Goal: Use online tool/utility: Use online tool/utility

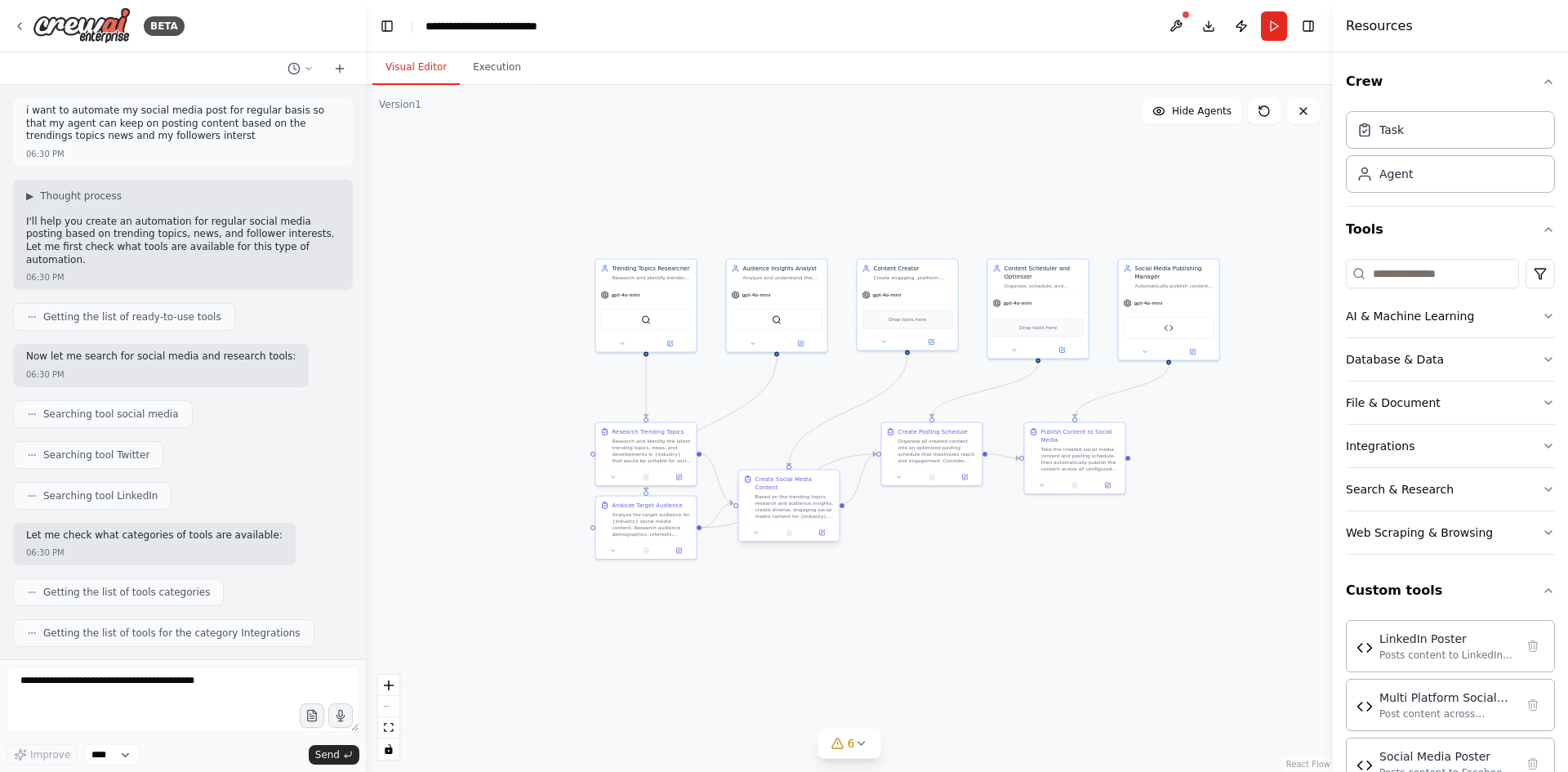
scroll to position [6314, 0]
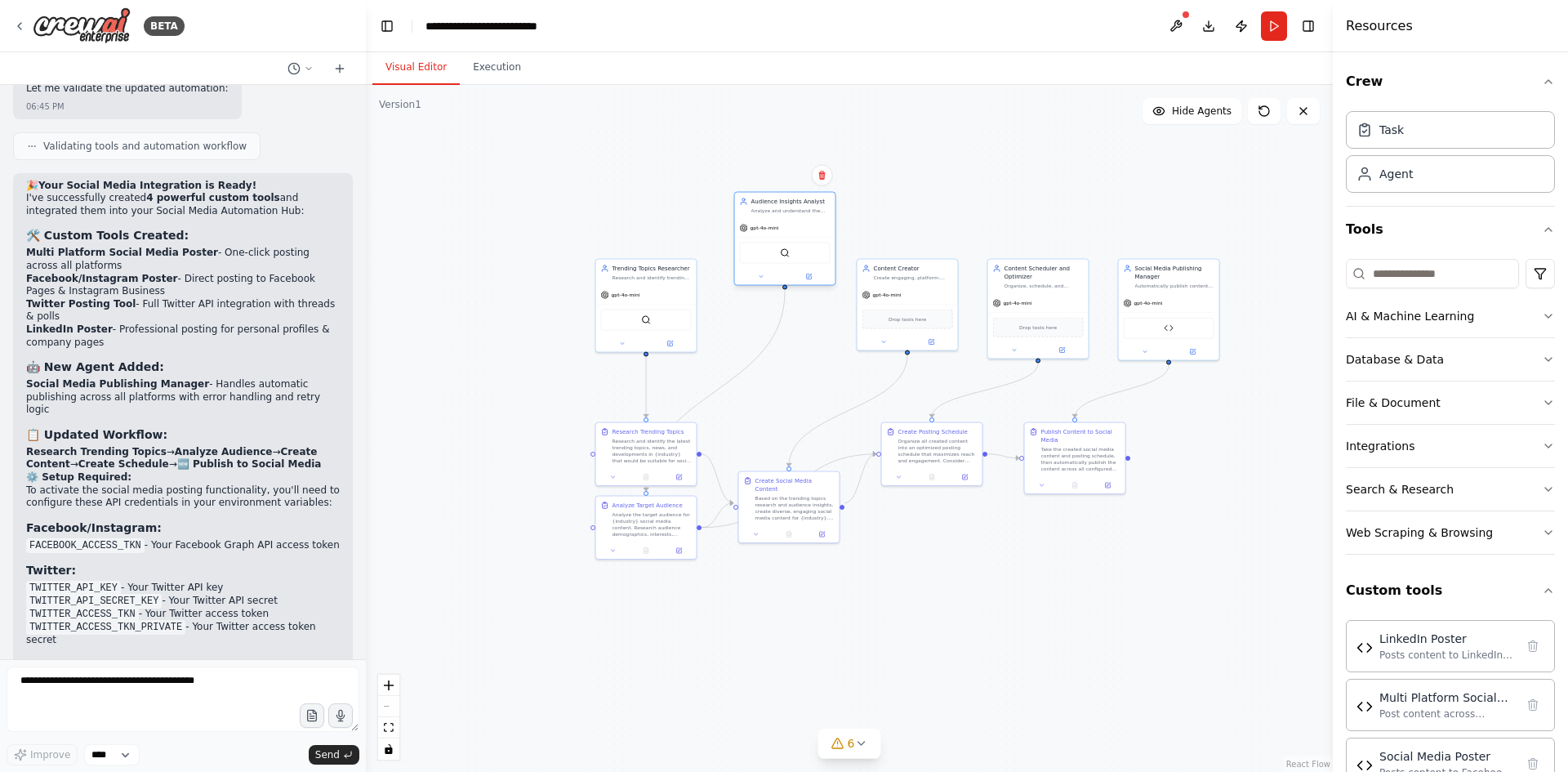
drag, startPoint x: 737, startPoint y: 258, endPoint x: 744, endPoint y: 193, distance: 65.4
click at [744, 193] on div "Audience Insights Analyst Analyze and understand the target audience in {indust…" at bounding box center [785, 206] width 100 height 26
drag, startPoint x: 904, startPoint y: 286, endPoint x: 922, endPoint y: 199, distance: 88.8
click at [922, 199] on div "Content Creator Create engaging, platform-optimized social media content based …" at bounding box center [924, 222] width 102 height 92
drag, startPoint x: 989, startPoint y: 287, endPoint x: 1053, endPoint y: 192, distance: 114.5
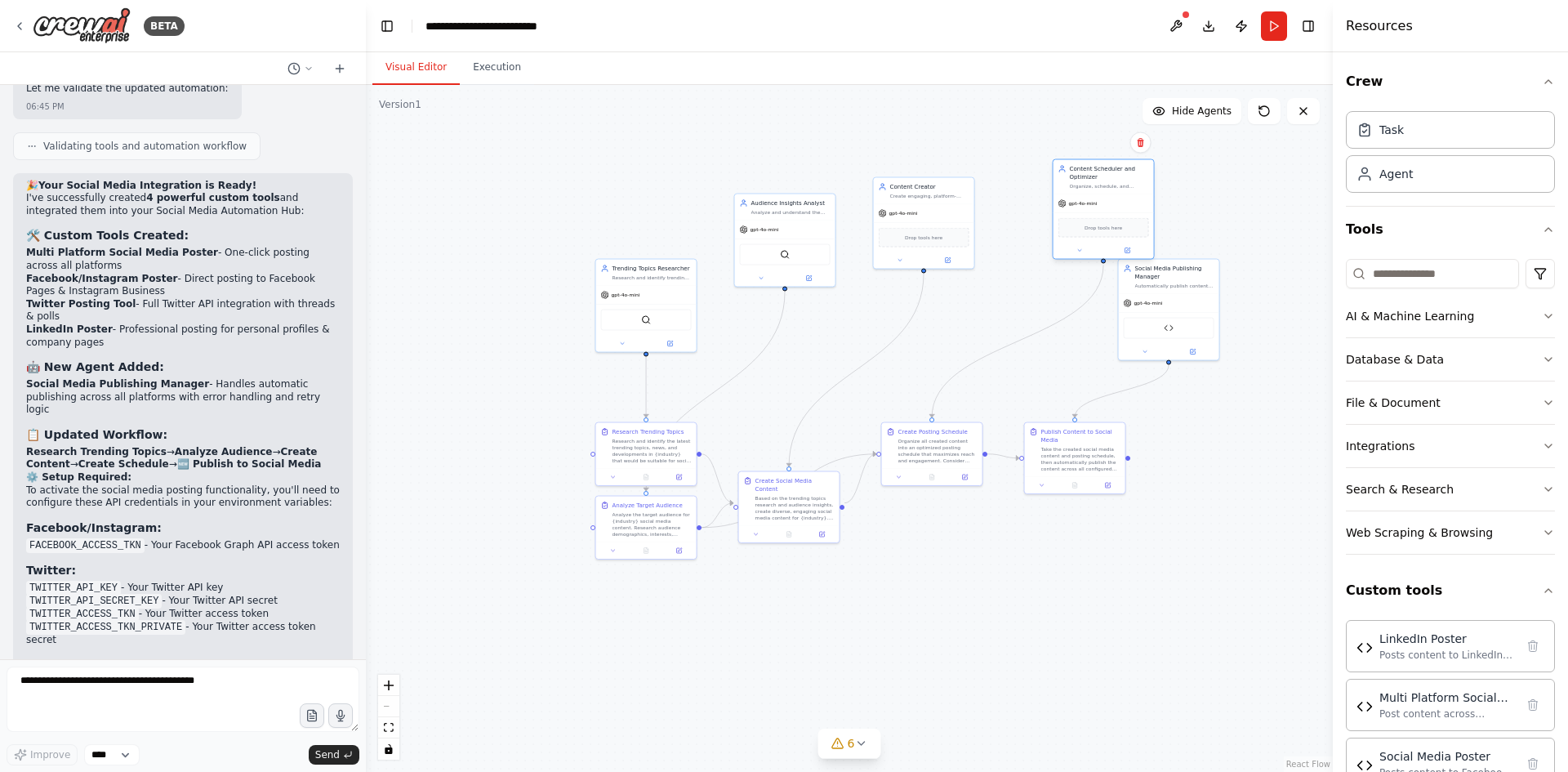
click at [1053, 192] on div "Content Scheduler and Optimizer Organize, schedule, and optimize the created co…" at bounding box center [1104, 177] width 100 height 35
drag, startPoint x: 1086, startPoint y: 212, endPoint x: 1045, endPoint y: 169, distance: 59.4
click at [1045, 169] on div "gpt-4o-mini" at bounding box center [1063, 162] width 100 height 18
drag, startPoint x: 1162, startPoint y: 306, endPoint x: 1159, endPoint y: 445, distance: 139.0
click at [1228, 280] on div "gpt-4o-mini Multi Platform Social Media Poster" at bounding box center [1234, 286] width 100 height 66
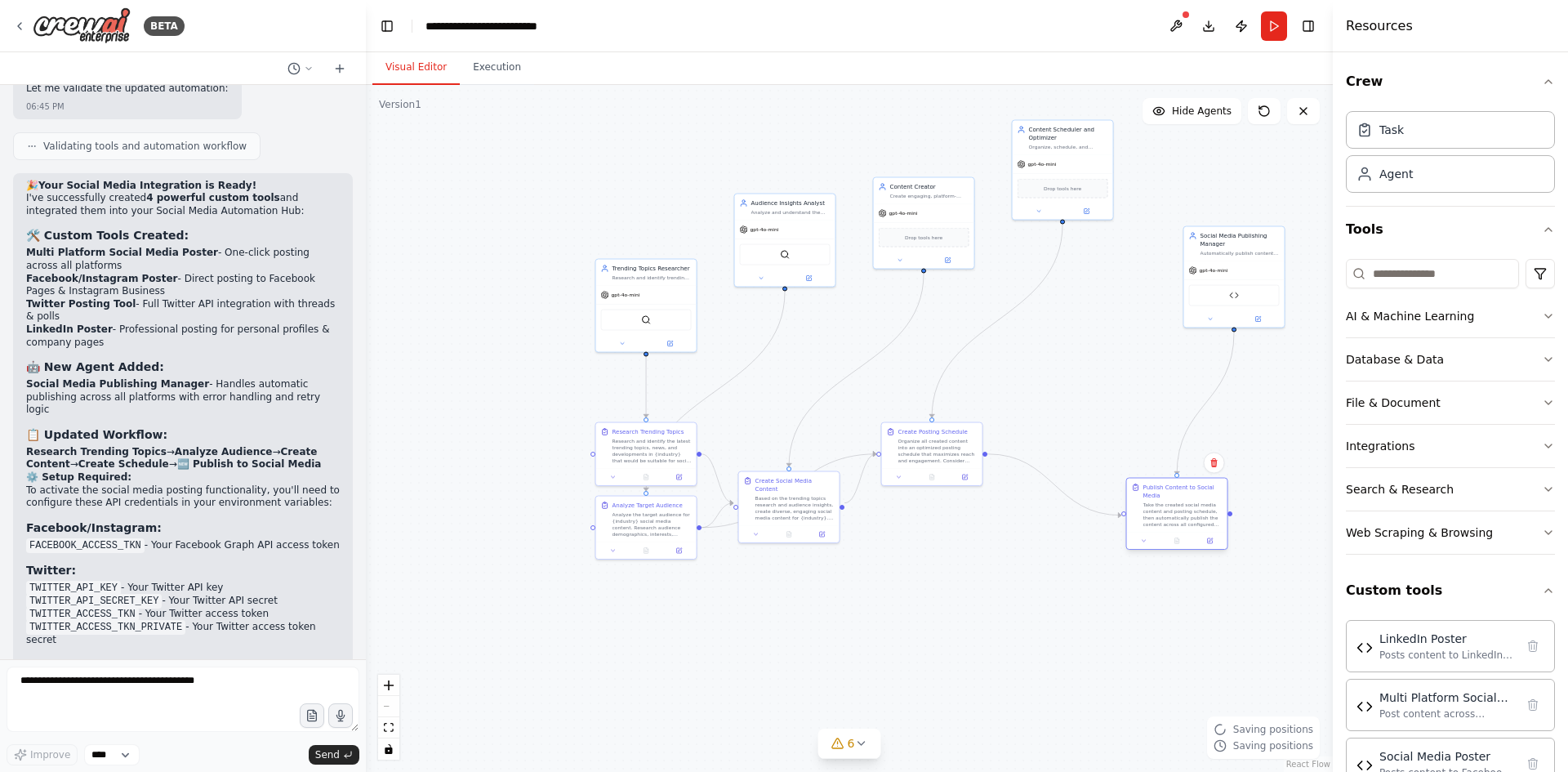
drag, startPoint x: 1077, startPoint y: 459, endPoint x: 1181, endPoint y: 525, distance: 123.2
click at [1181, 525] on div "Take the created social media content and posting schedule, then automatically …" at bounding box center [1183, 515] width 79 height 26
drag, startPoint x: 919, startPoint y: 461, endPoint x: 964, endPoint y: 551, distance: 100.6
click at [969, 552] on div "Organize all created content into an optimized posting schedule that maximizes …" at bounding box center [978, 540] width 79 height 26
drag, startPoint x: 813, startPoint y: 508, endPoint x: 852, endPoint y: 430, distance: 87.2
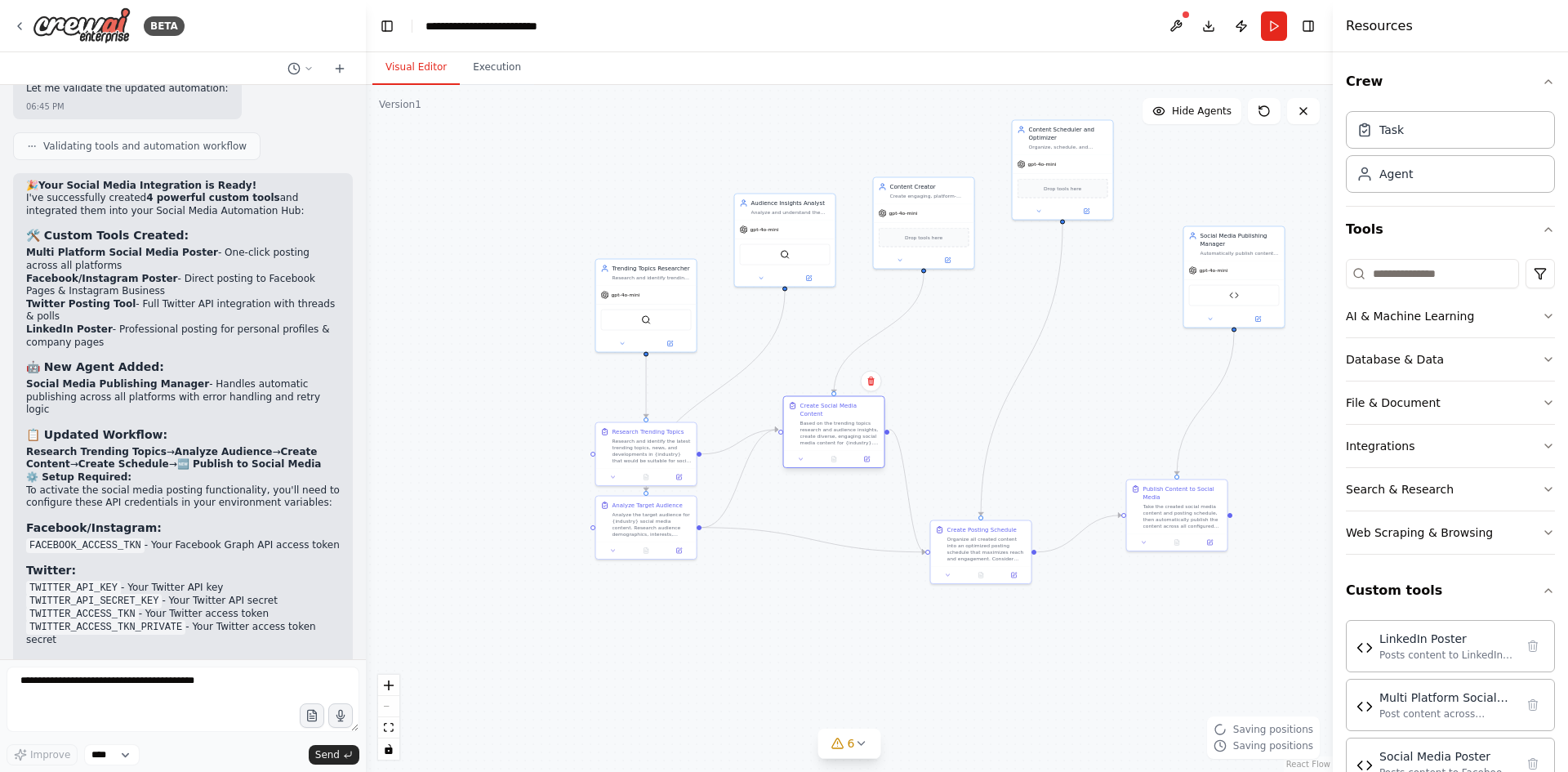
click at [852, 430] on div "Based on the trending topics research and audience insights, create diverse, en…" at bounding box center [840, 433] width 79 height 26
drag, startPoint x: 639, startPoint y: 462, endPoint x: 515, endPoint y: 426, distance: 129.1
click at [515, 426] on div "Research Trending Topics Research and identify the latest trending topics, news…" at bounding box center [524, 412] width 100 height 46
drag, startPoint x: 645, startPoint y: 526, endPoint x: 554, endPoint y: 650, distance: 153.8
click at [554, 650] on div "Analyze the target audience for {industry} social media content. Research audie…" at bounding box center [562, 645] width 79 height 26
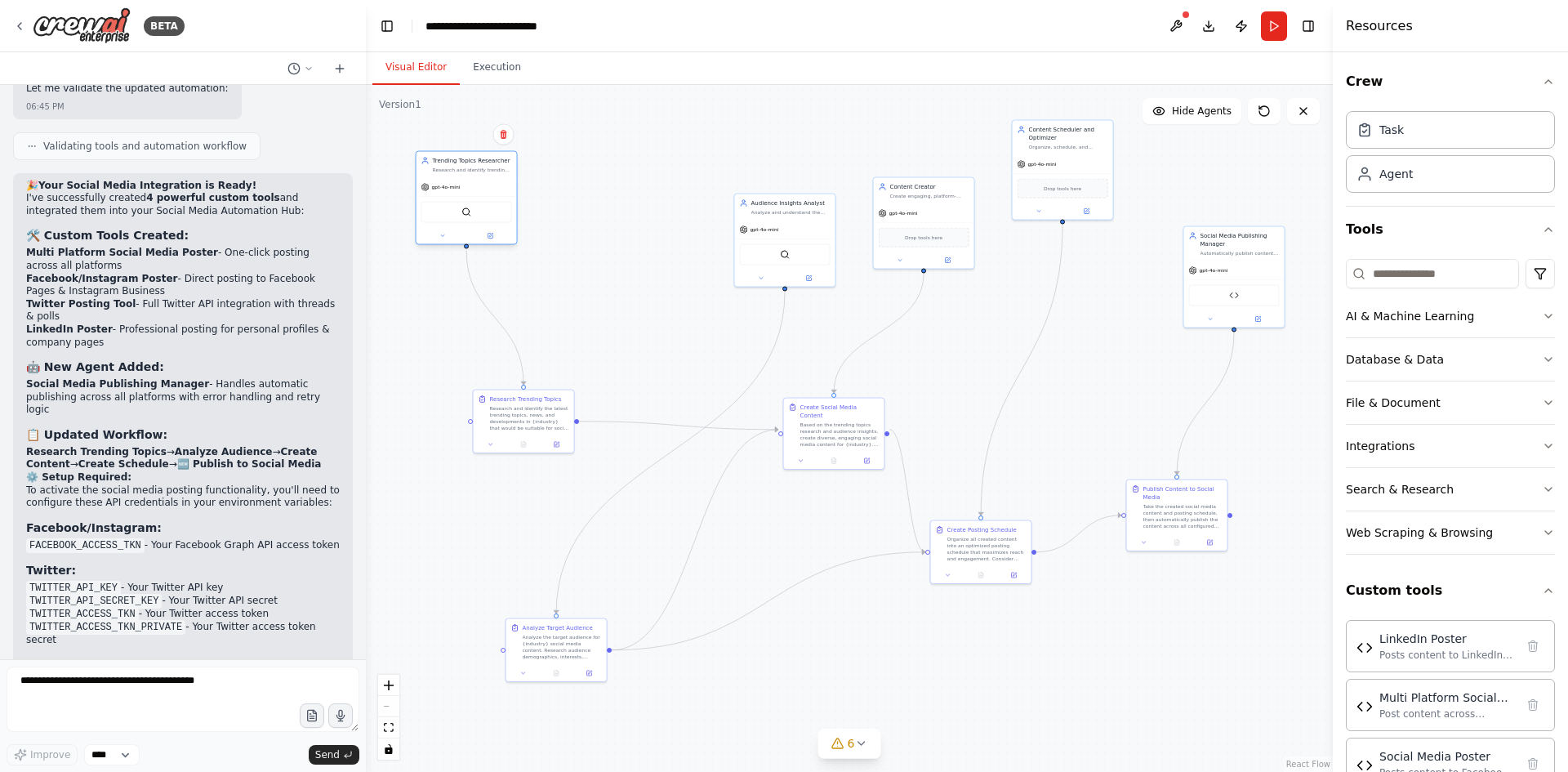
drag, startPoint x: 644, startPoint y: 278, endPoint x: 460, endPoint y: 169, distance: 213.9
click at [460, 169] on div "Research and identify trending topics, news, and developments in {industry} tha…" at bounding box center [473, 170] width 79 height 7
drag, startPoint x: 526, startPoint y: 435, endPoint x: 436, endPoint y: 405, distance: 94.9
click at [436, 405] on div "Research Trending Topics Research and identify the latest trending topics, news…" at bounding box center [450, 395] width 102 height 64
click at [445, 622] on div ".deletable-edge-delete-btn { width: 20px; height: 20px; border: 0px solid #ffff…" at bounding box center [849, 428] width 967 height 687
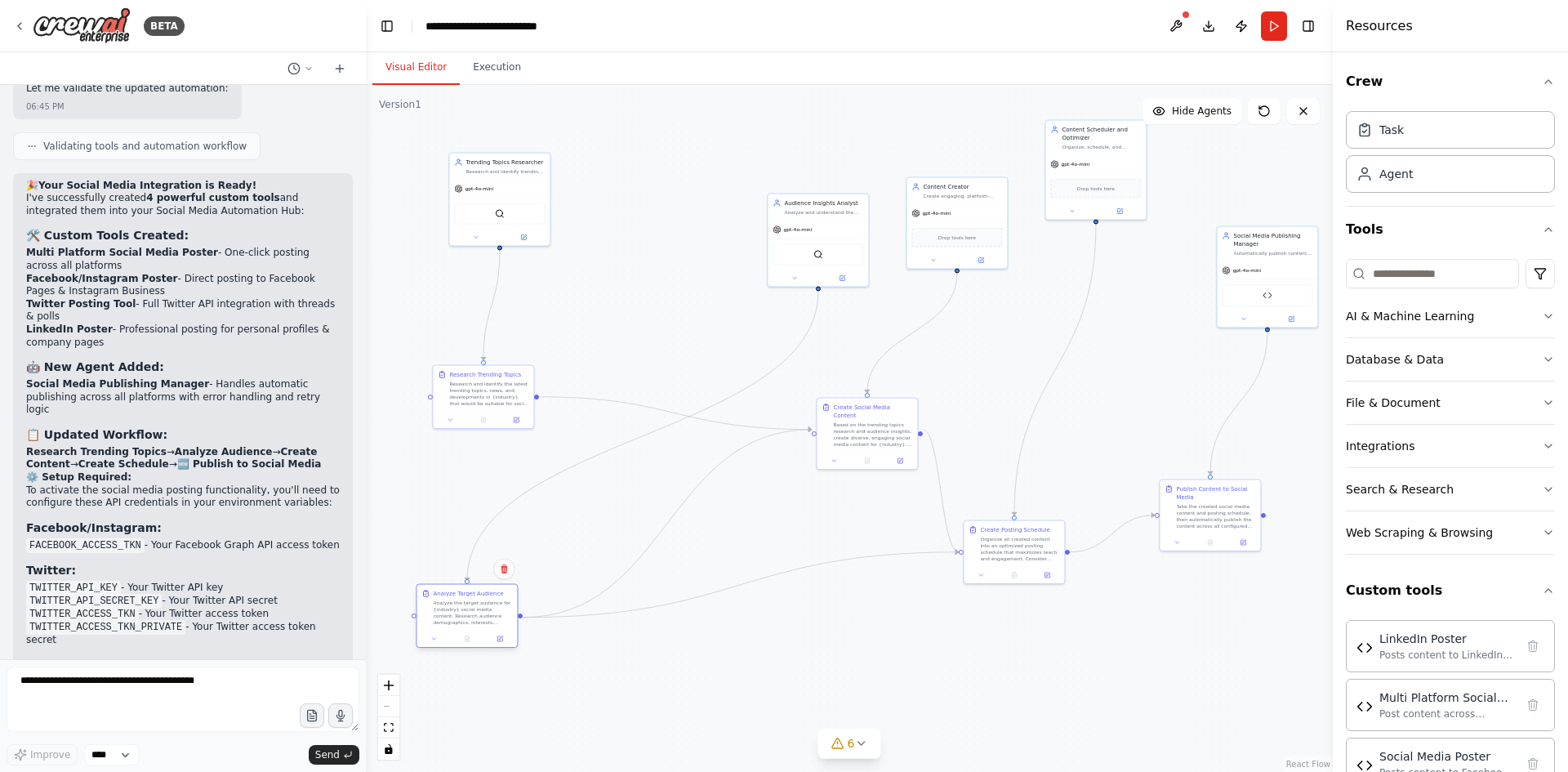
drag, startPoint x: 545, startPoint y: 639, endPoint x: 442, endPoint y: 605, distance: 108.5
click at [442, 605] on div "Analyze the target audience for {industry} social media content. Research audie…" at bounding box center [473, 613] width 79 height 26
click at [716, 517] on div ".deletable-edge-delete-btn { width: 20px; height: 20px; border: 0px solid #ffff…" at bounding box center [849, 428] width 967 height 687
drag, startPoint x: 870, startPoint y: 427, endPoint x: 727, endPoint y: 483, distance: 153.6
click at [727, 483] on div "Based on the trending topics research and audience insights, create diverse, en…" at bounding box center [734, 490] width 79 height 26
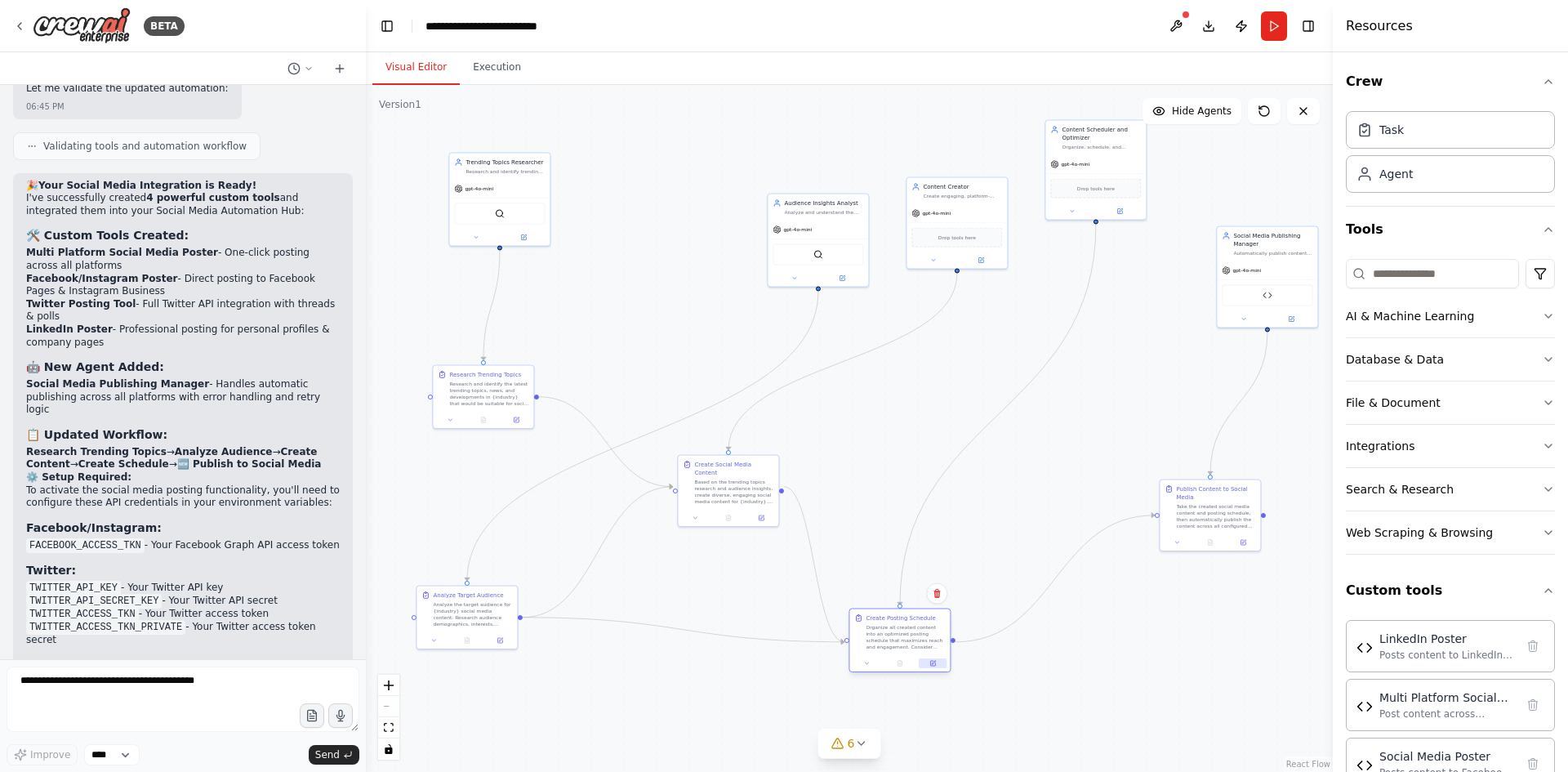
drag, startPoint x: 1042, startPoint y: 570, endPoint x: 922, endPoint y: 658, distance: 148.8
click at [922, 658] on button at bounding box center [933, 663] width 28 height 10
drag, startPoint x: 819, startPoint y: 241, endPoint x: 632, endPoint y: 195, distance: 192.6
click at [632, 195] on div "gpt-4o-mini SerperDevTool" at bounding box center [638, 211] width 100 height 66
drag, startPoint x: 966, startPoint y: 243, endPoint x: 781, endPoint y: 219, distance: 186.6
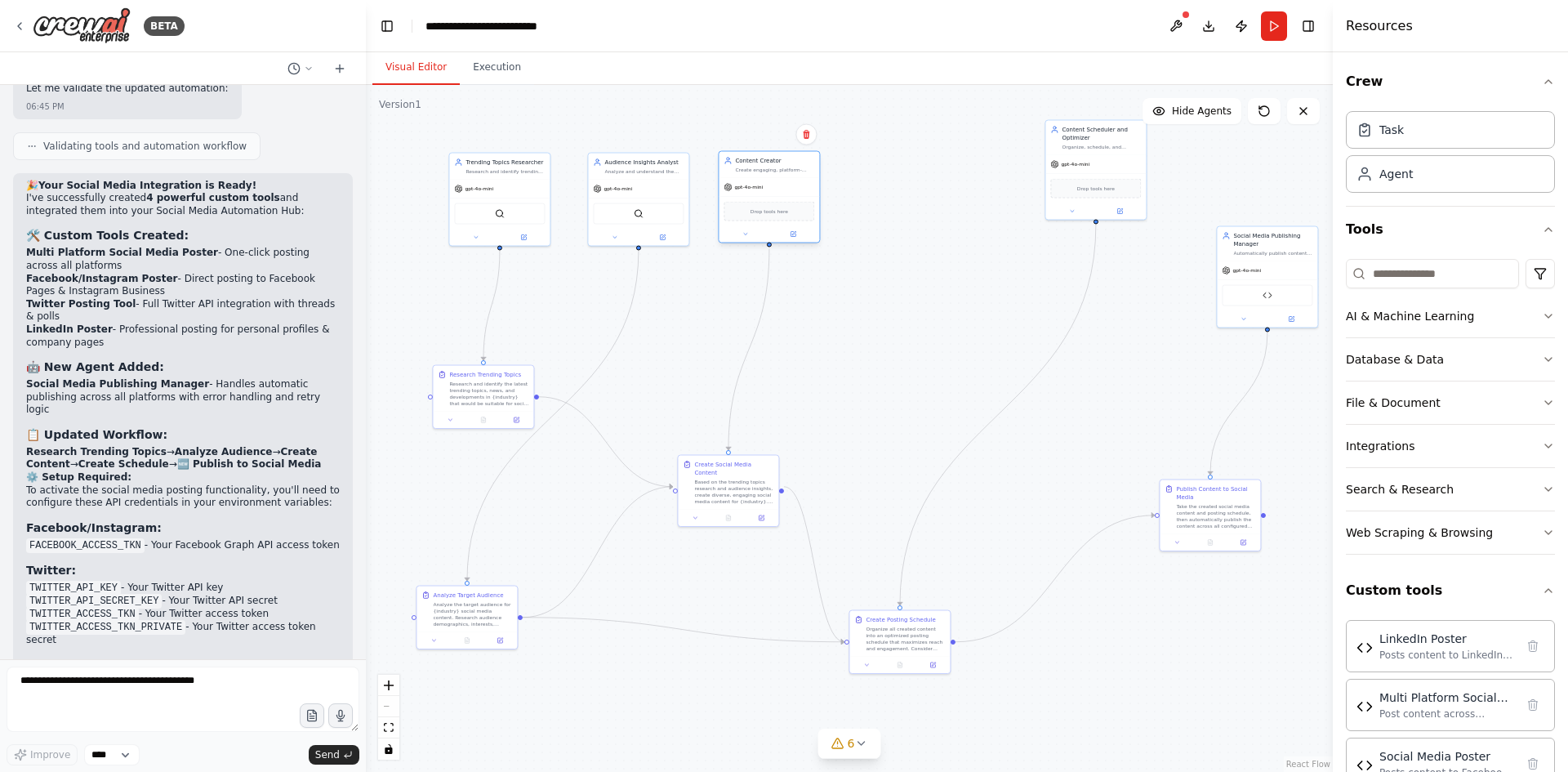
click at [781, 219] on div "Drop tools here" at bounding box center [769, 212] width 91 height 20
drag, startPoint x: 1090, startPoint y: 168, endPoint x: 887, endPoint y: 206, distance: 206.5
click at [887, 206] on div "gpt-4o-mini Drop tools here" at bounding box center [899, 218] width 100 height 64
